Goal: Information Seeking & Learning: Learn about a topic

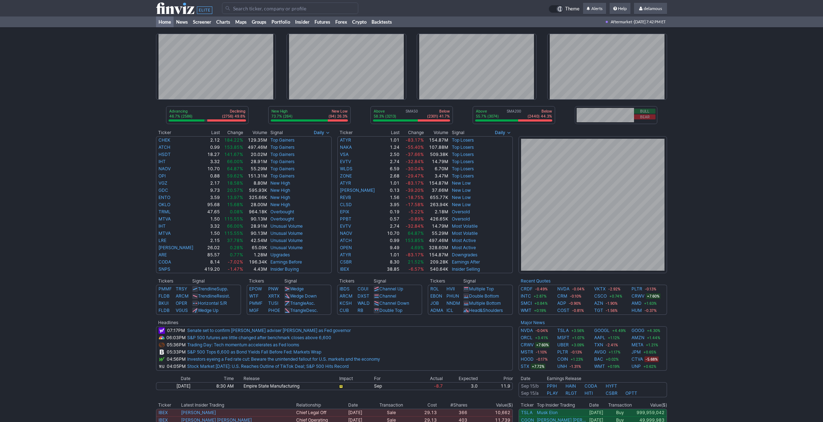
click at [753, 186] on div "Advancing 46.7% (2586) Declining (2756) 49.8% New High 73.7% (264) New Low (94)…" at bounding box center [411, 272] width 823 height 490
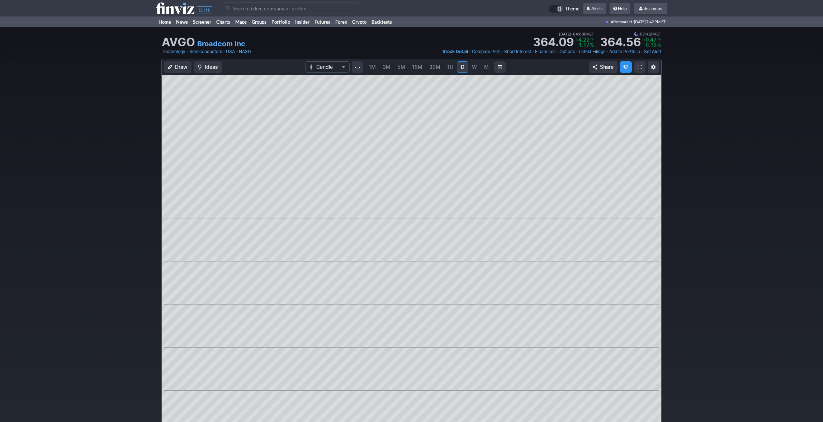
click at [742, 148] on div "Draw Ideas Candle 1M 3M 5M 15M 30M 1H D W M Share" at bounding box center [411, 249] width 823 height 381
